Goal: Task Accomplishment & Management: Manage account settings

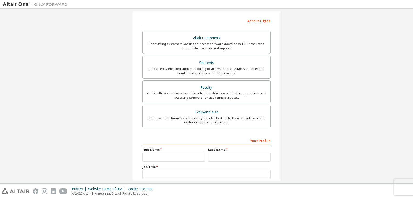
scroll to position [115, 0]
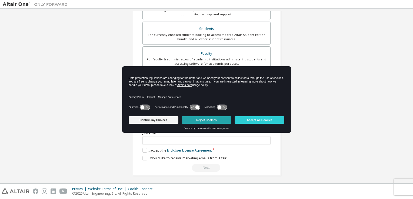
click at [210, 121] on button "Reject Cookies" at bounding box center [207, 120] width 50 height 8
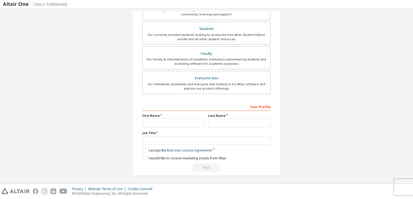
scroll to position [7, 0]
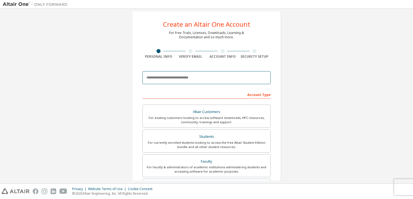
click at [204, 74] on input "email" at bounding box center [206, 77] width 128 height 13
type input "**********"
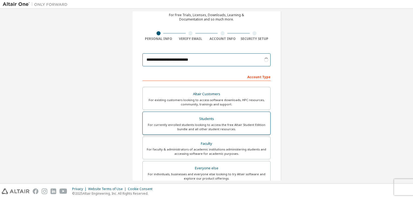
scroll to position [34, 0]
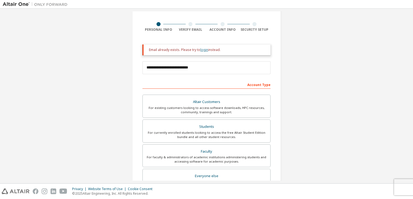
click at [203, 49] on link "login" at bounding box center [204, 50] width 8 height 5
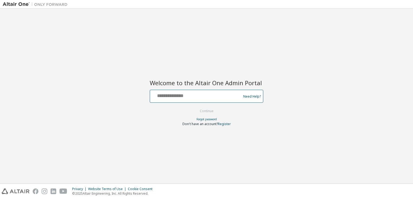
click at [192, 99] on input "text" at bounding box center [196, 95] width 88 height 8
type input "**********"
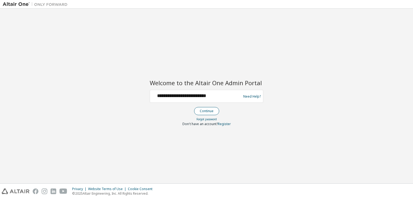
click at [212, 111] on button "Continue" at bounding box center [206, 111] width 25 height 8
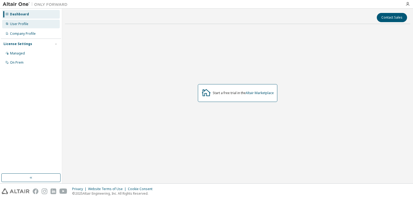
click at [43, 26] on div "User Profile" at bounding box center [31, 24] width 58 height 9
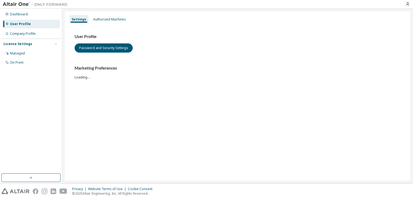
click at [39, 20] on div "User Profile" at bounding box center [31, 24] width 58 height 9
click at [40, 16] on div "Dashboard" at bounding box center [31, 14] width 58 height 9
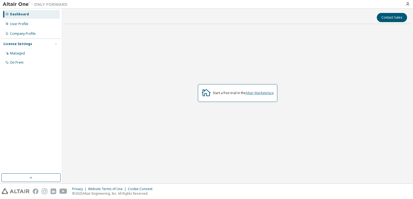
click at [263, 94] on link "Altair Marketplace" at bounding box center [260, 93] width 28 height 5
